Goal: Information Seeking & Learning: Learn about a topic

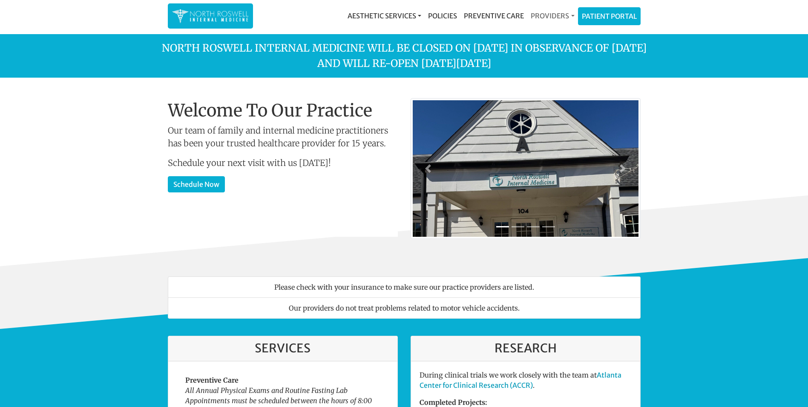
click at [562, 18] on link "Providers" at bounding box center [553, 15] width 50 height 17
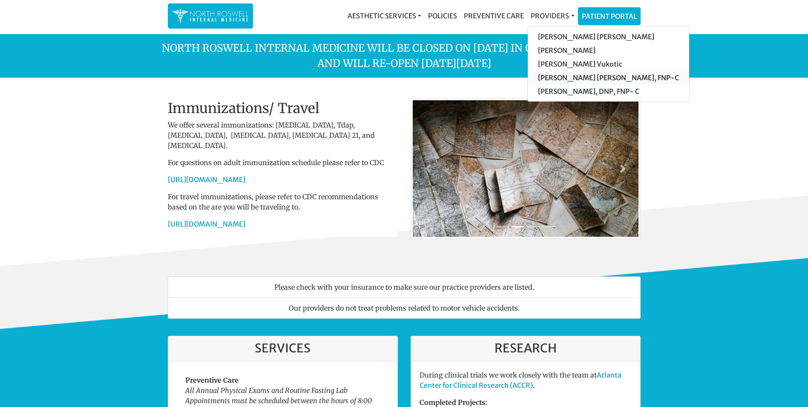
click at [567, 80] on link "[PERSON_NAME] [PERSON_NAME], FNP-C" at bounding box center [609, 78] width 162 height 14
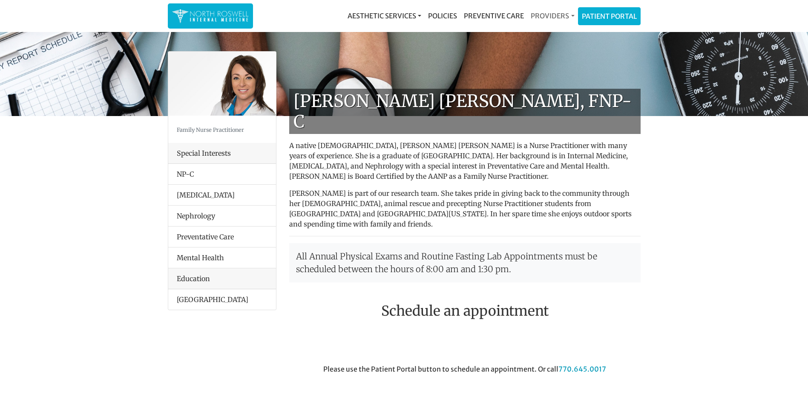
click at [557, 20] on link "Providers" at bounding box center [553, 15] width 50 height 17
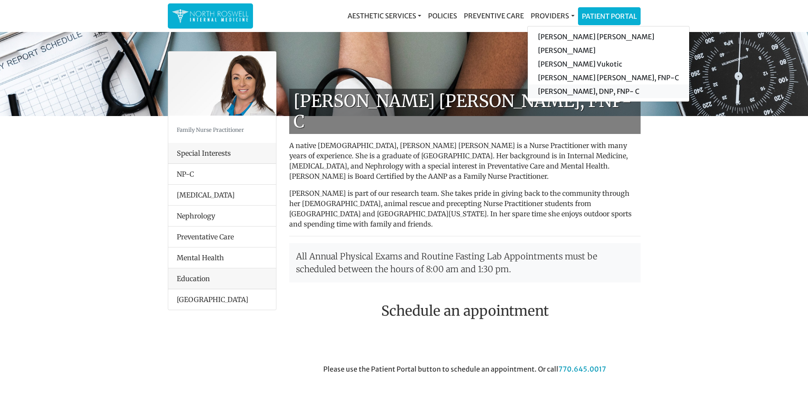
click at [557, 88] on link "[PERSON_NAME], DNP, FNP- C" at bounding box center [609, 91] width 162 height 14
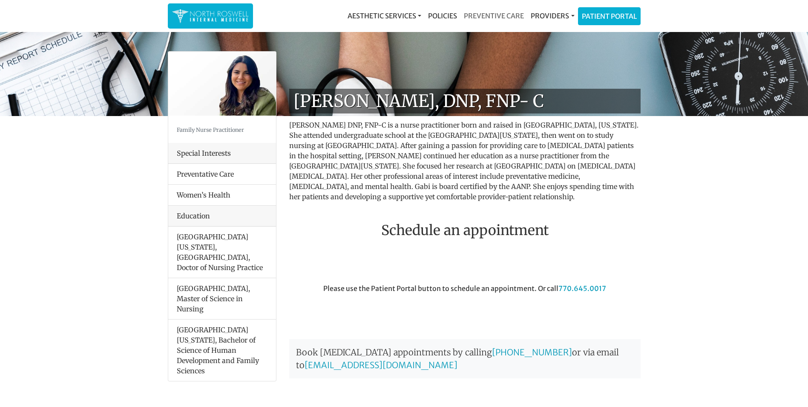
click at [510, 17] on link "Preventive Care" at bounding box center [494, 15] width 67 height 17
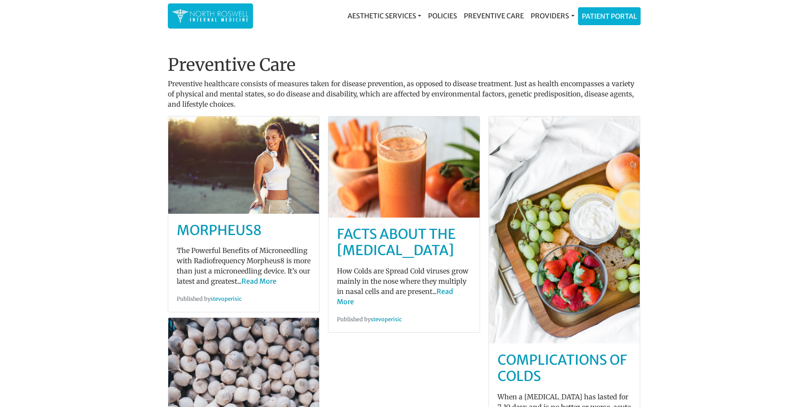
click at [225, 22] on img at bounding box center [210, 16] width 77 height 17
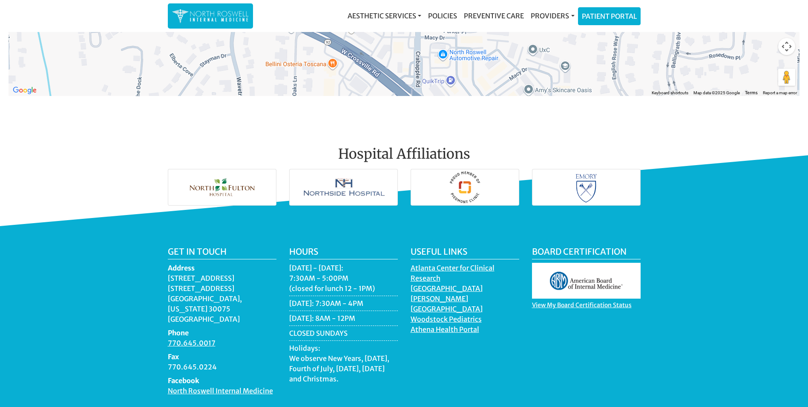
scroll to position [1233, 0]
